Goal: Task Accomplishment & Management: Use online tool/utility

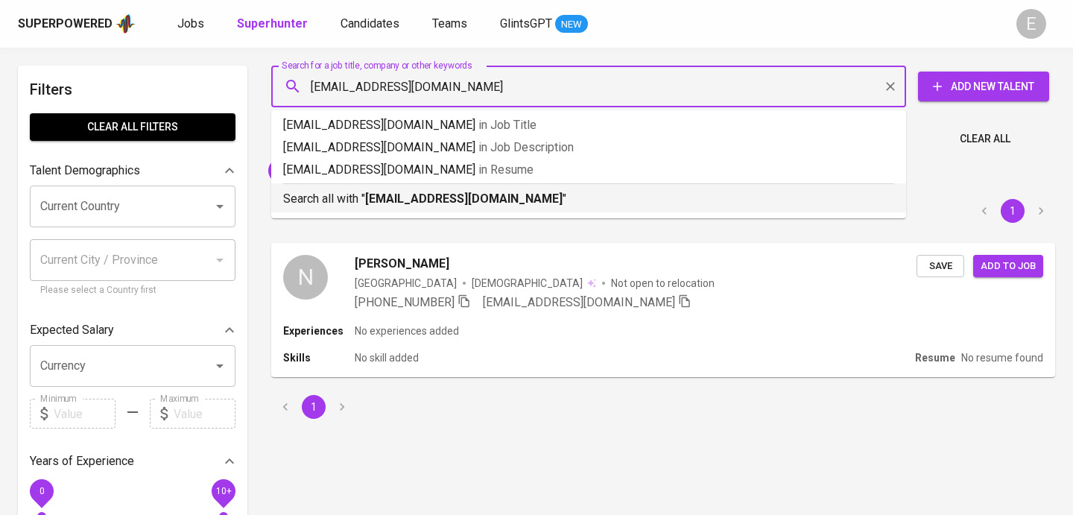
click at [388, 197] on b "[EMAIL_ADDRESS][DOMAIN_NAME]" at bounding box center [464, 199] width 198 height 14
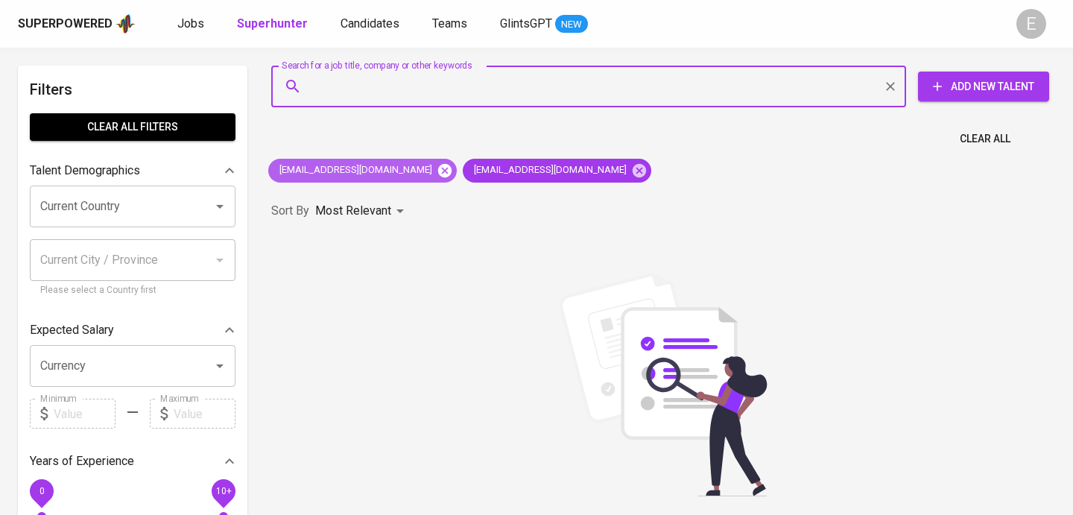
click at [438, 170] on icon at bounding box center [444, 169] width 13 height 13
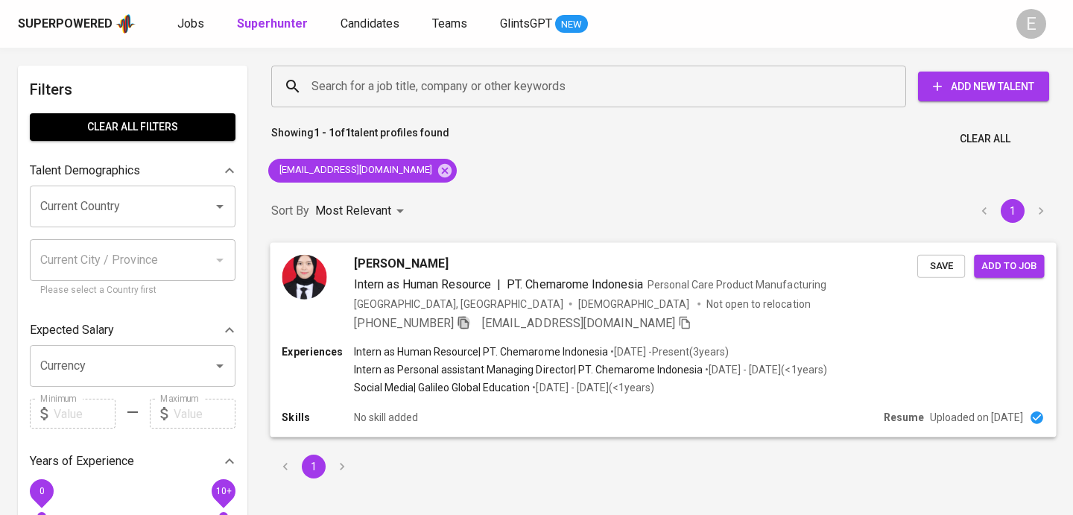
click at [467, 319] on icon "button" at bounding box center [463, 321] width 13 height 13
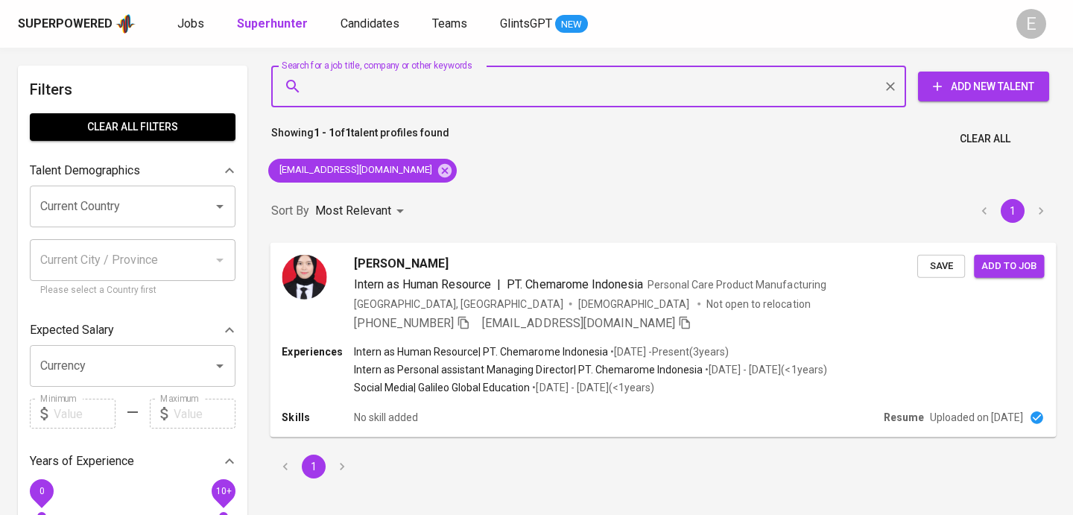
click at [429, 89] on input "Search for a job title, company or other keywords" at bounding box center [593, 86] width 570 height 28
paste input "[EMAIL_ADDRESS][DOMAIN_NAME]"
type input "[EMAIL_ADDRESS][DOMAIN_NAME]"
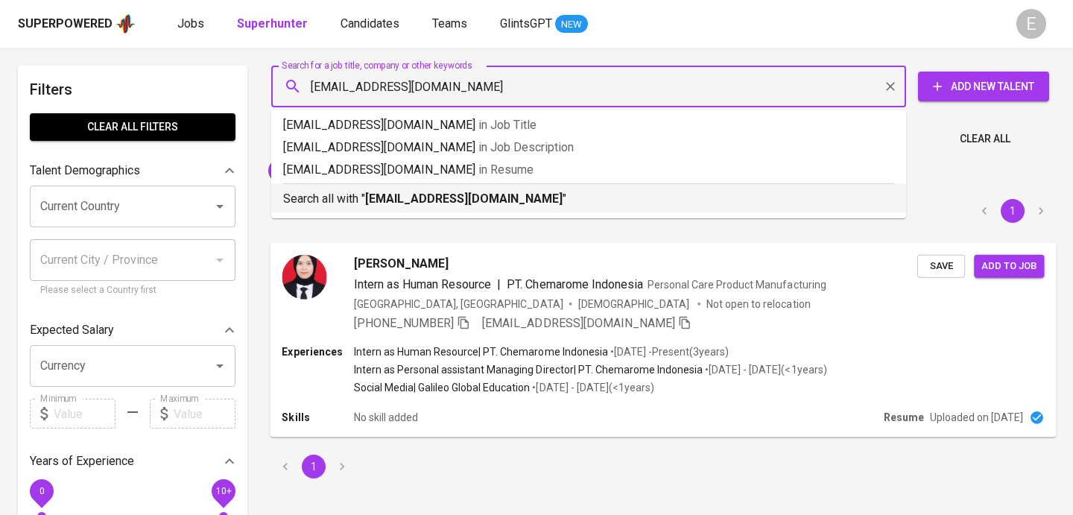
click at [387, 201] on b "[EMAIL_ADDRESS][DOMAIN_NAME]" at bounding box center [464, 199] width 198 height 14
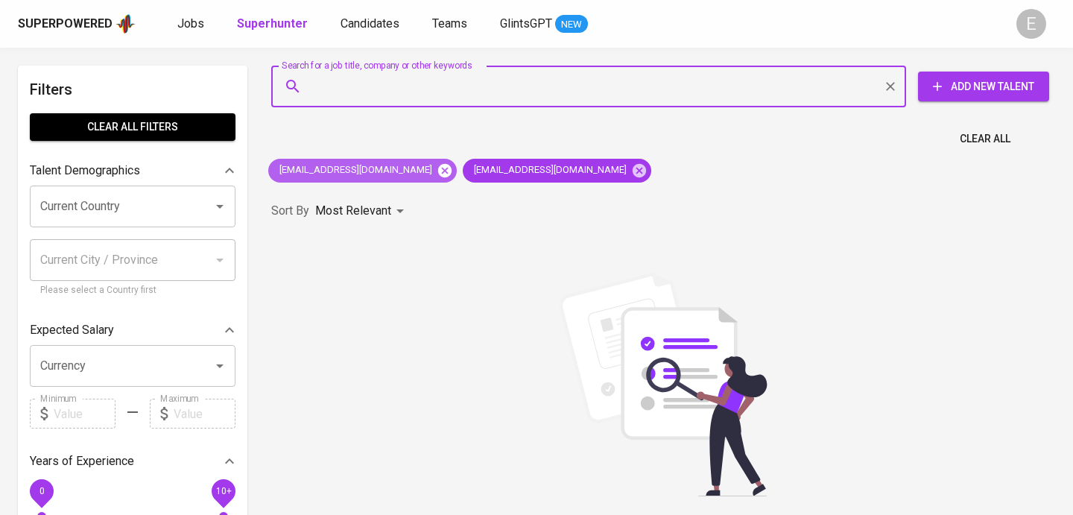
click at [437, 169] on icon at bounding box center [445, 171] width 16 height 16
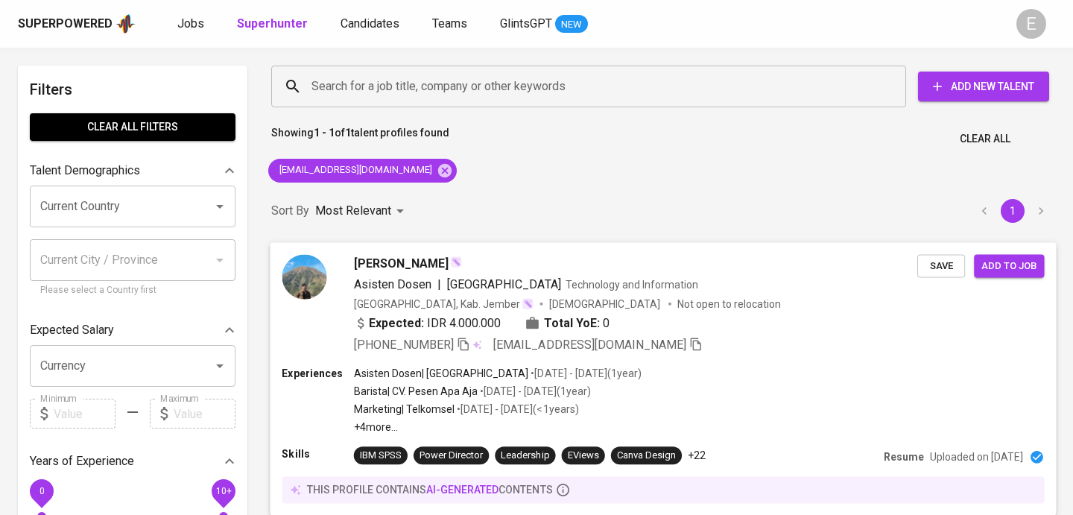
click at [470, 346] on icon "button" at bounding box center [463, 343] width 13 height 13
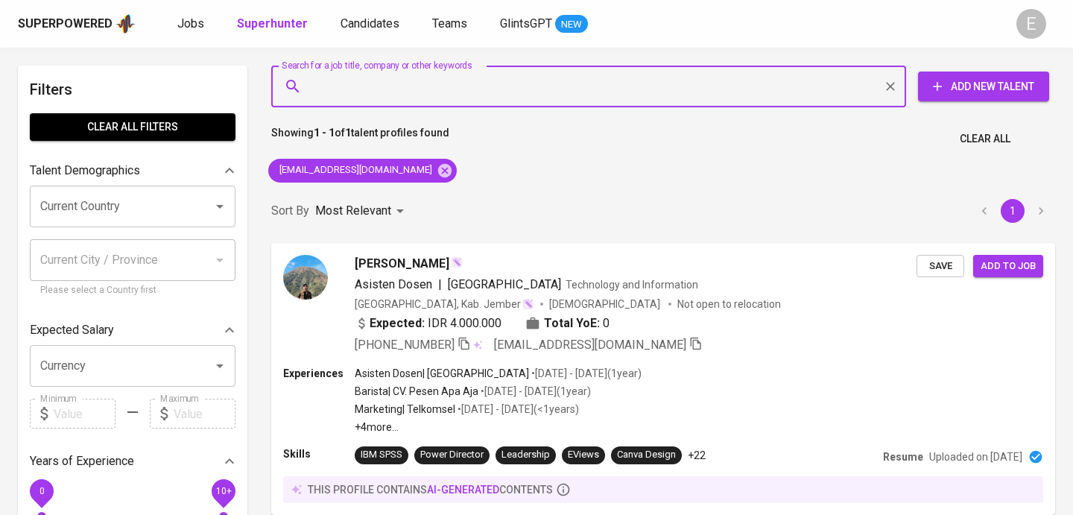
click at [363, 86] on input "Search for a job title, company or other keywords" at bounding box center [593, 86] width 570 height 28
paste input "[EMAIL_ADDRESS][DOMAIN_NAME]"
type input "[EMAIL_ADDRESS][DOMAIN_NAME]"
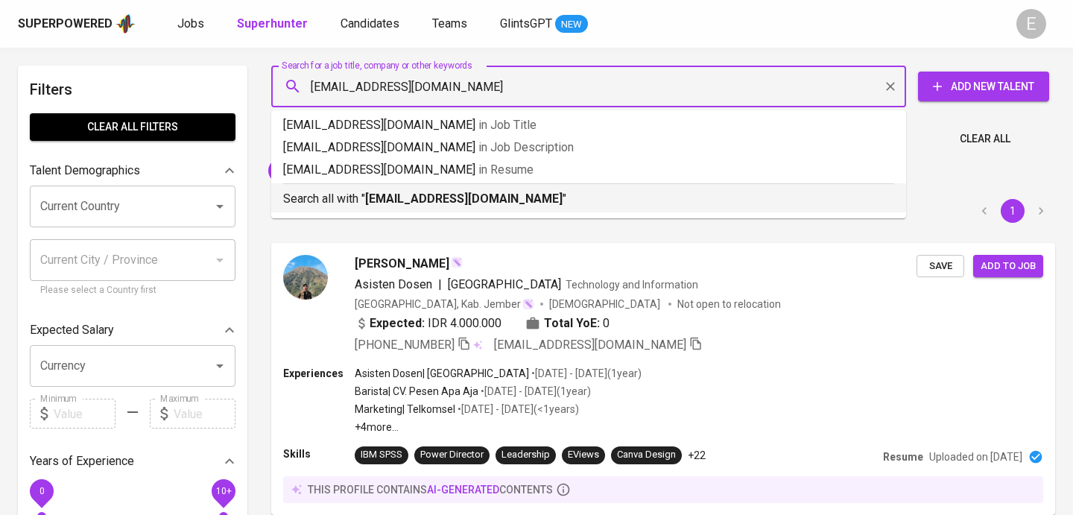
click at [409, 197] on b "[EMAIL_ADDRESS][DOMAIN_NAME]" at bounding box center [464, 199] width 198 height 14
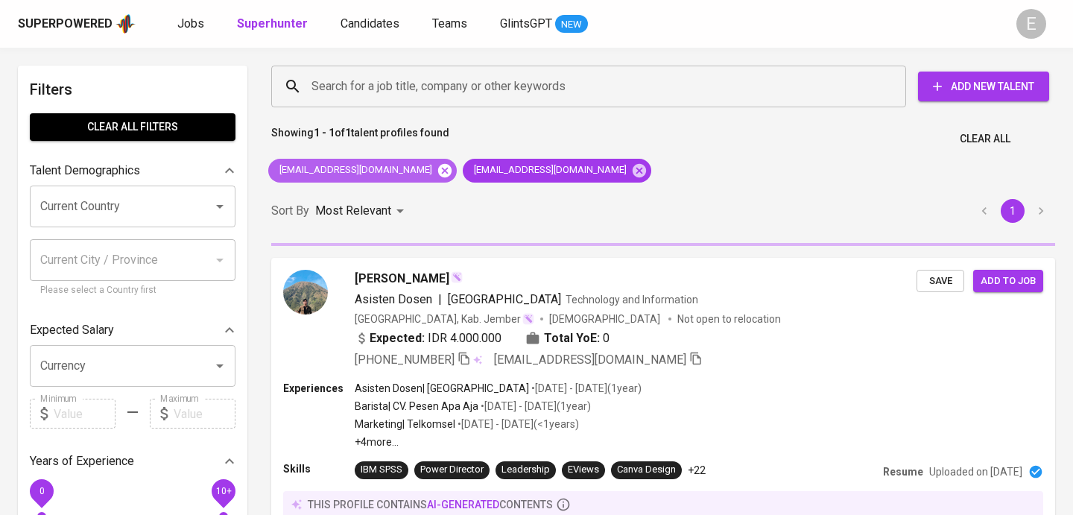
click at [438, 170] on icon at bounding box center [444, 169] width 13 height 13
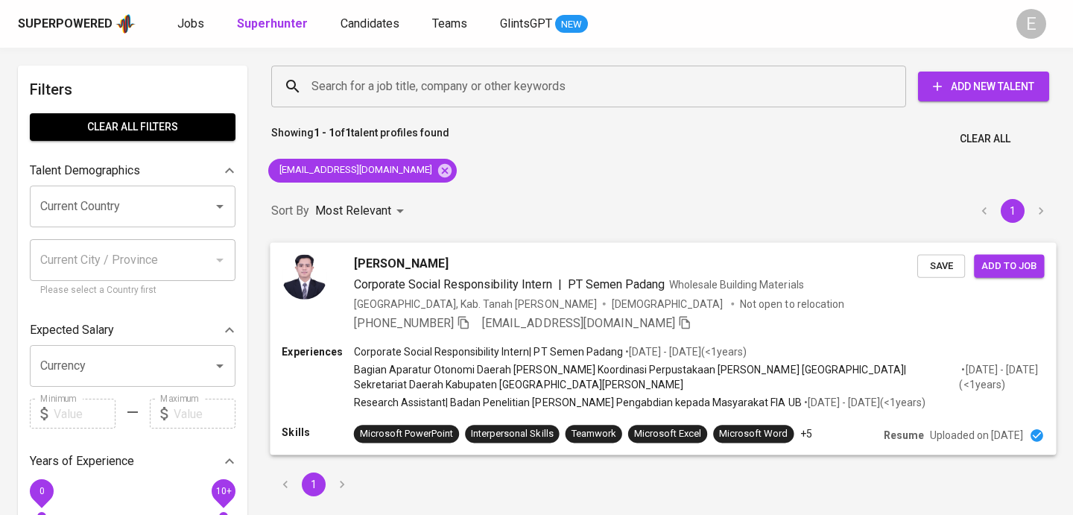
click at [469, 325] on icon "button" at bounding box center [463, 321] width 13 height 13
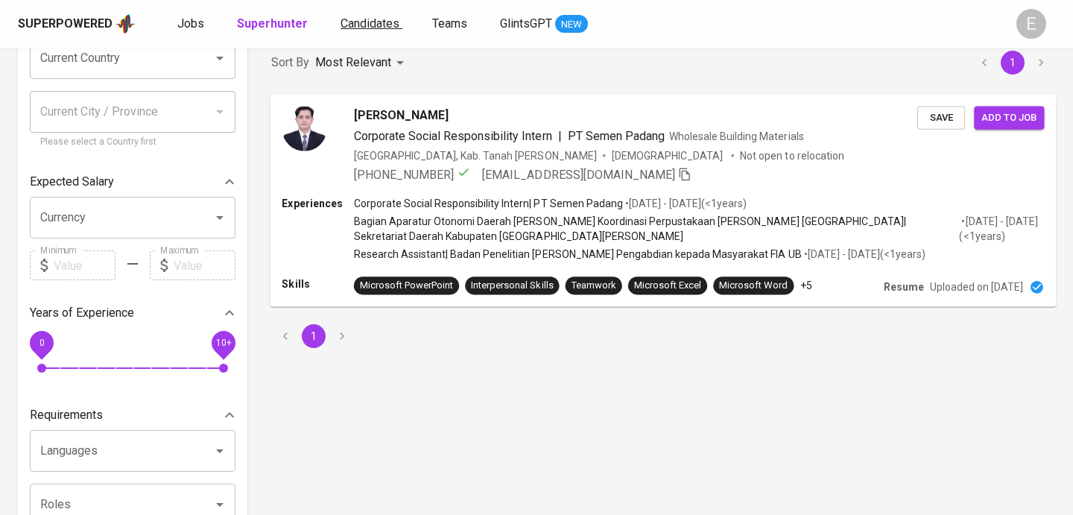
scroll to position [167, 0]
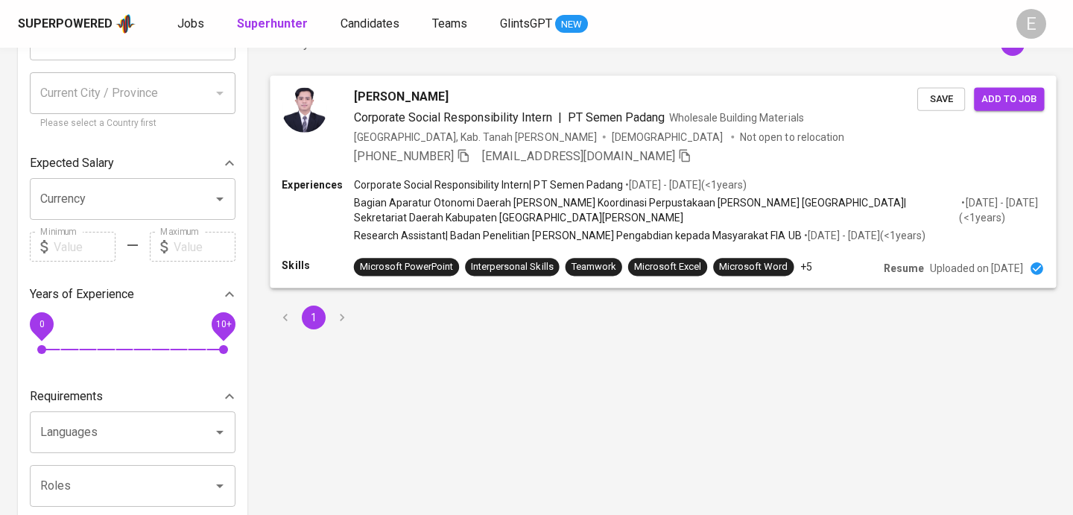
click at [469, 157] on icon "button" at bounding box center [463, 154] width 13 height 13
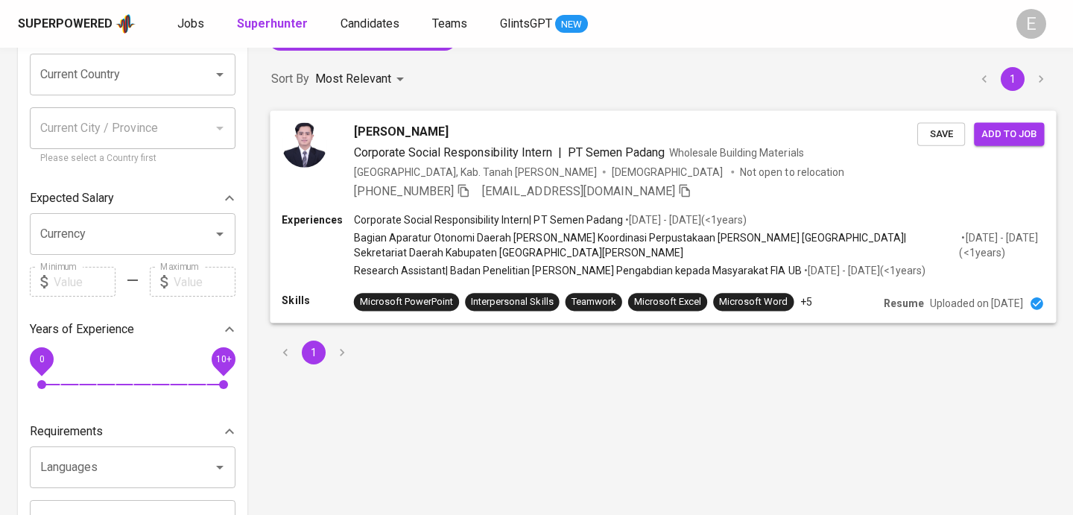
scroll to position [127, 0]
